Goal: Find contact information: Find contact information

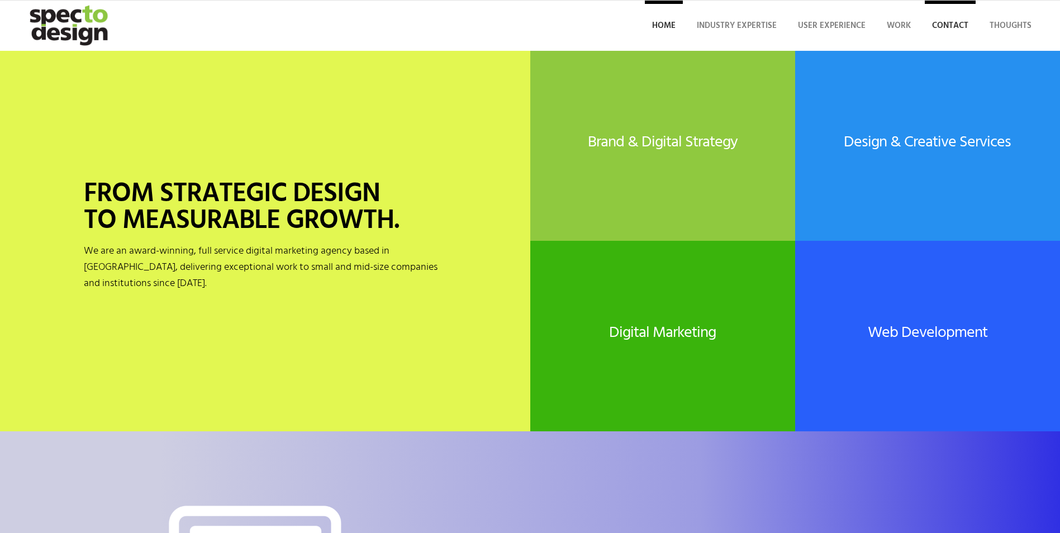
click at [933, 25] on span "Contact" at bounding box center [950, 25] width 36 height 13
